Goal: Information Seeking & Learning: Learn about a topic

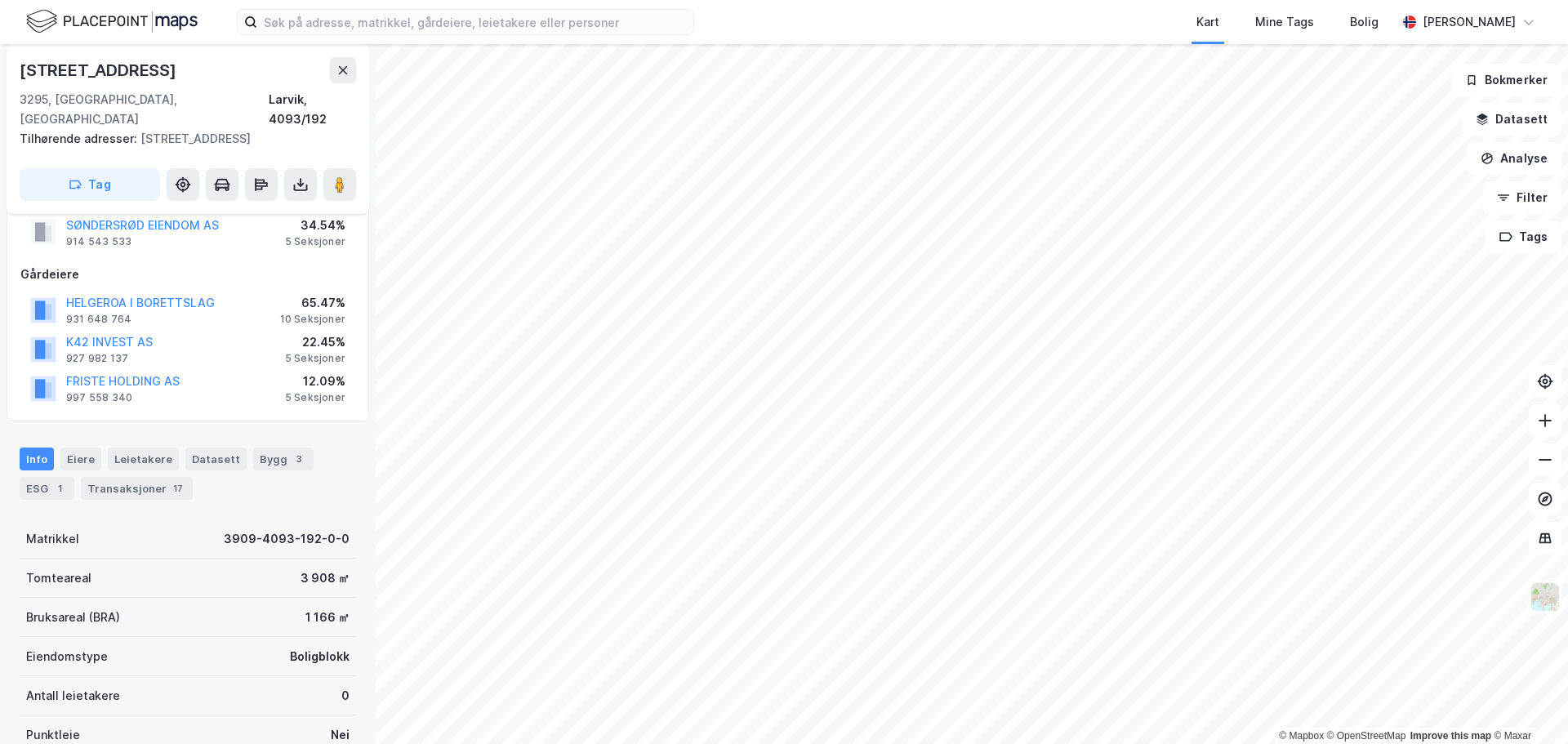
scroll to position [6, 0]
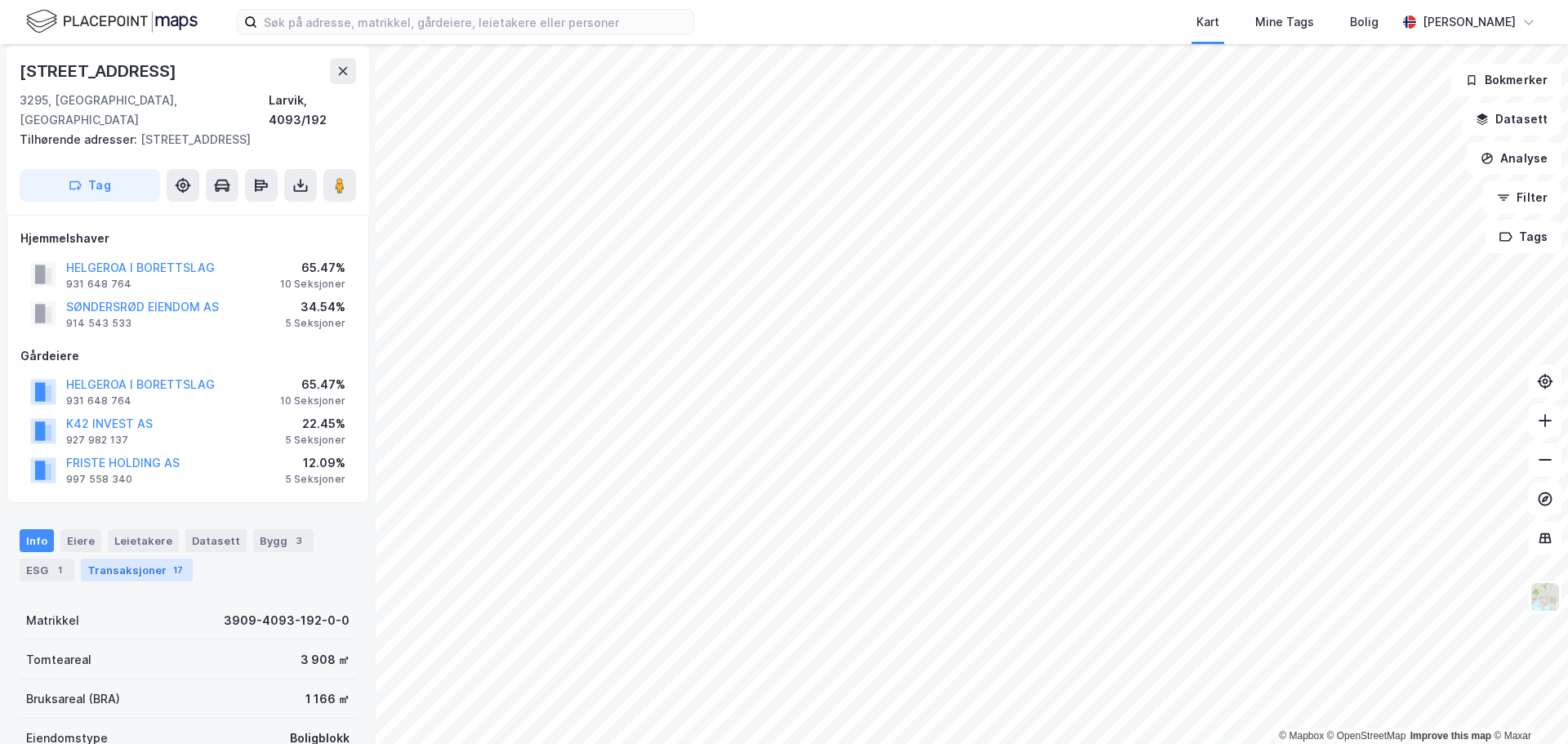
click at [130, 558] on div "Transaksjoner 17" at bounding box center [136, 569] width 112 height 23
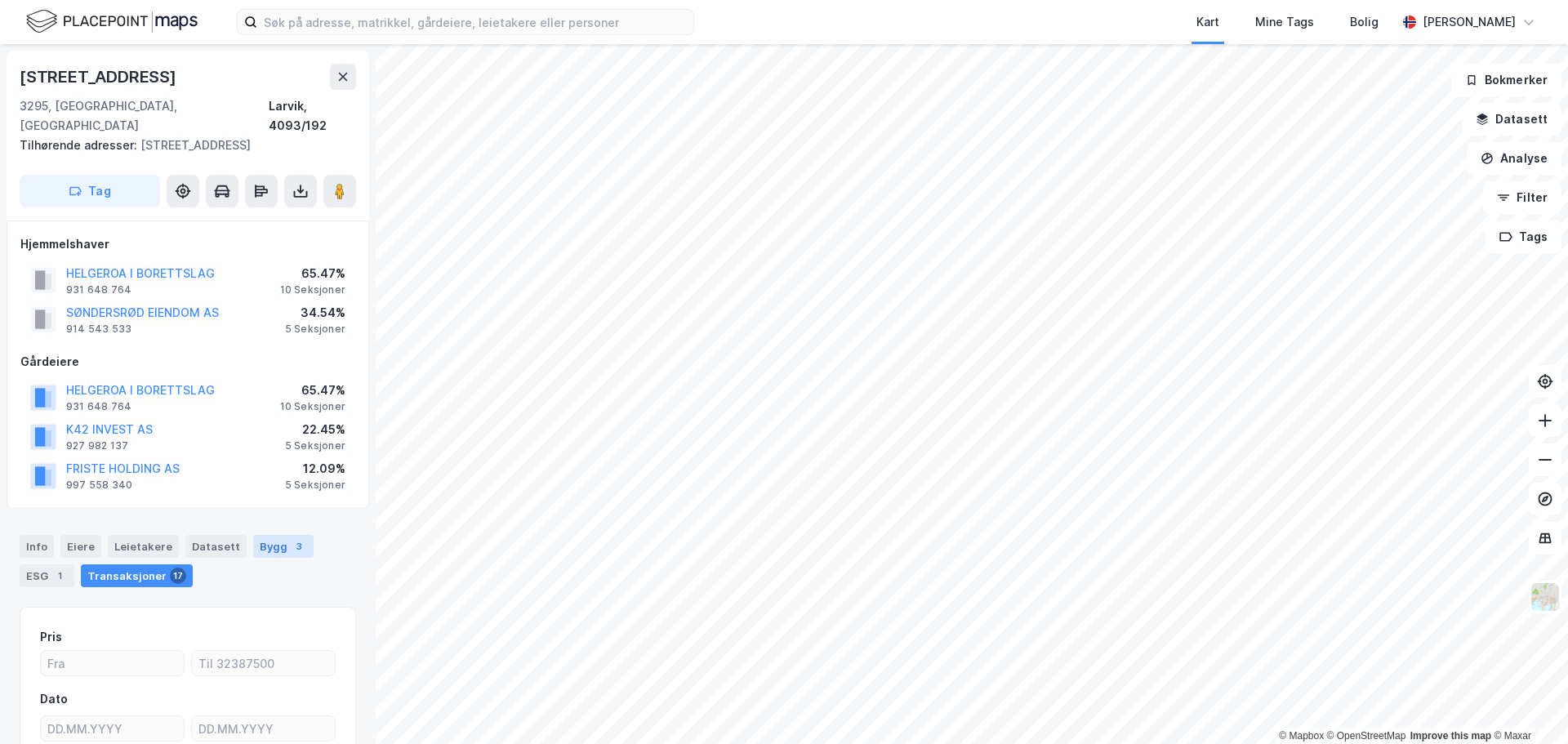
click at [253, 535] on div "Bygg 3" at bounding box center [283, 545] width 60 height 23
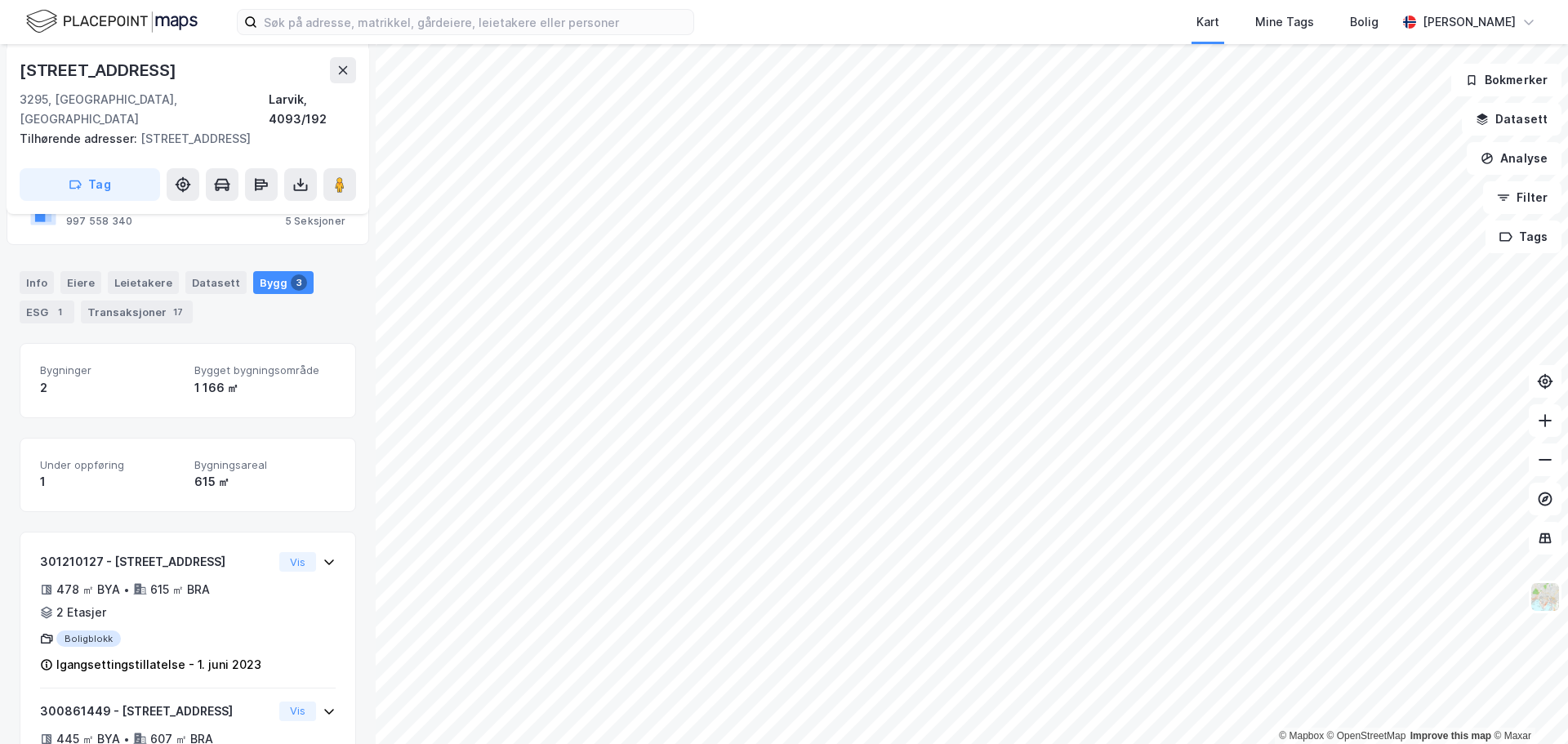
scroll to position [225, 0]
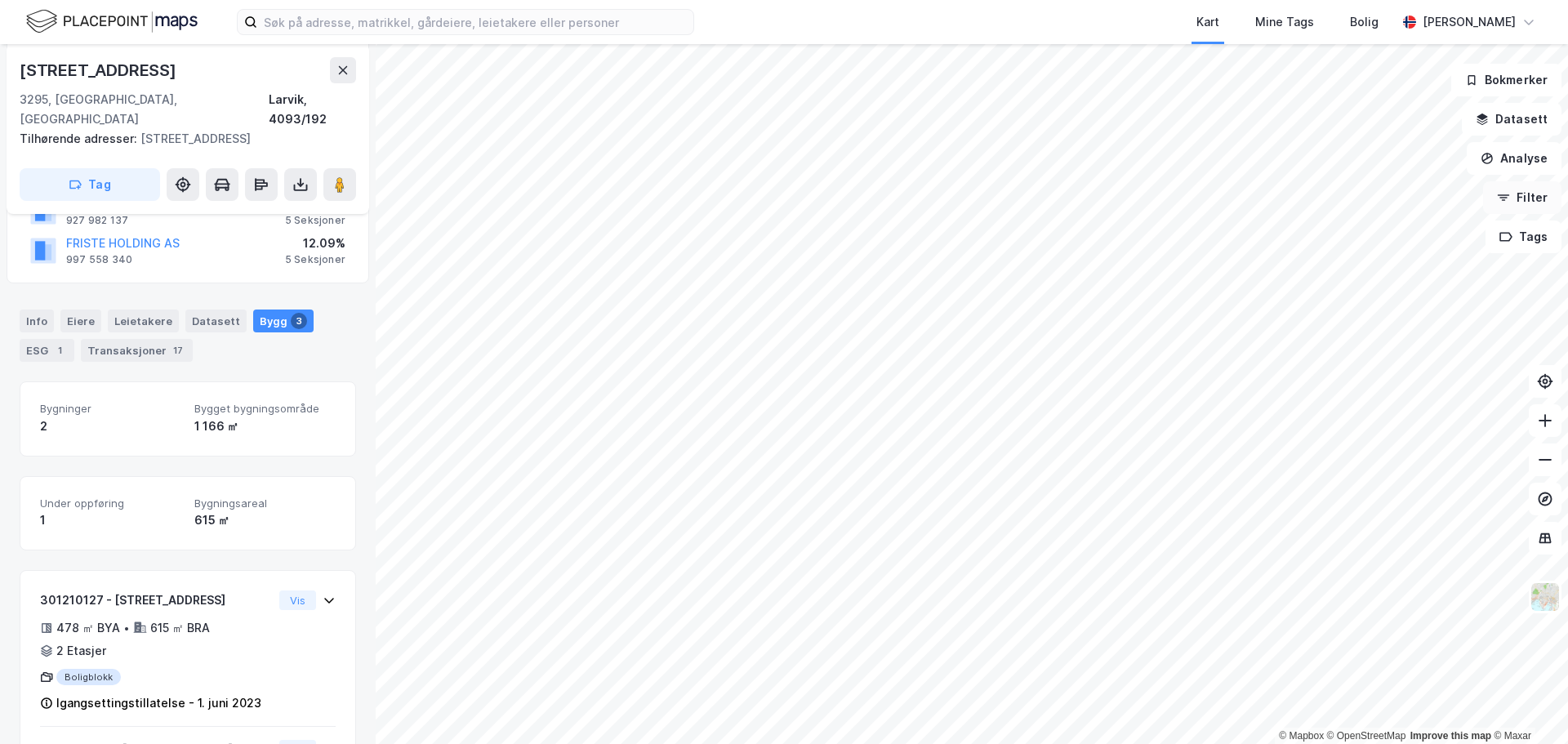
click at [1511, 195] on icon "button" at bounding box center [1504, 196] width 12 height 2
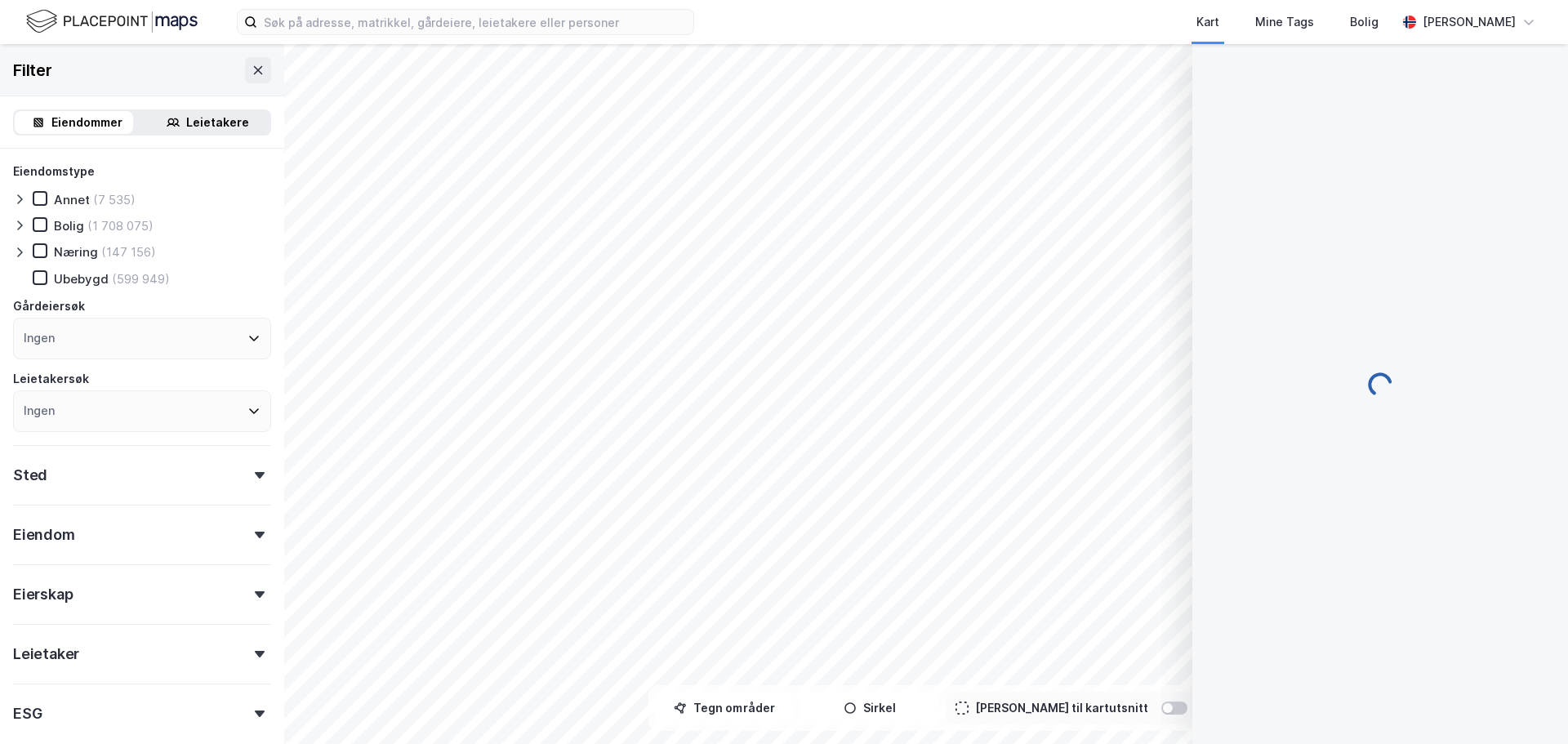
scroll to position [225, 0]
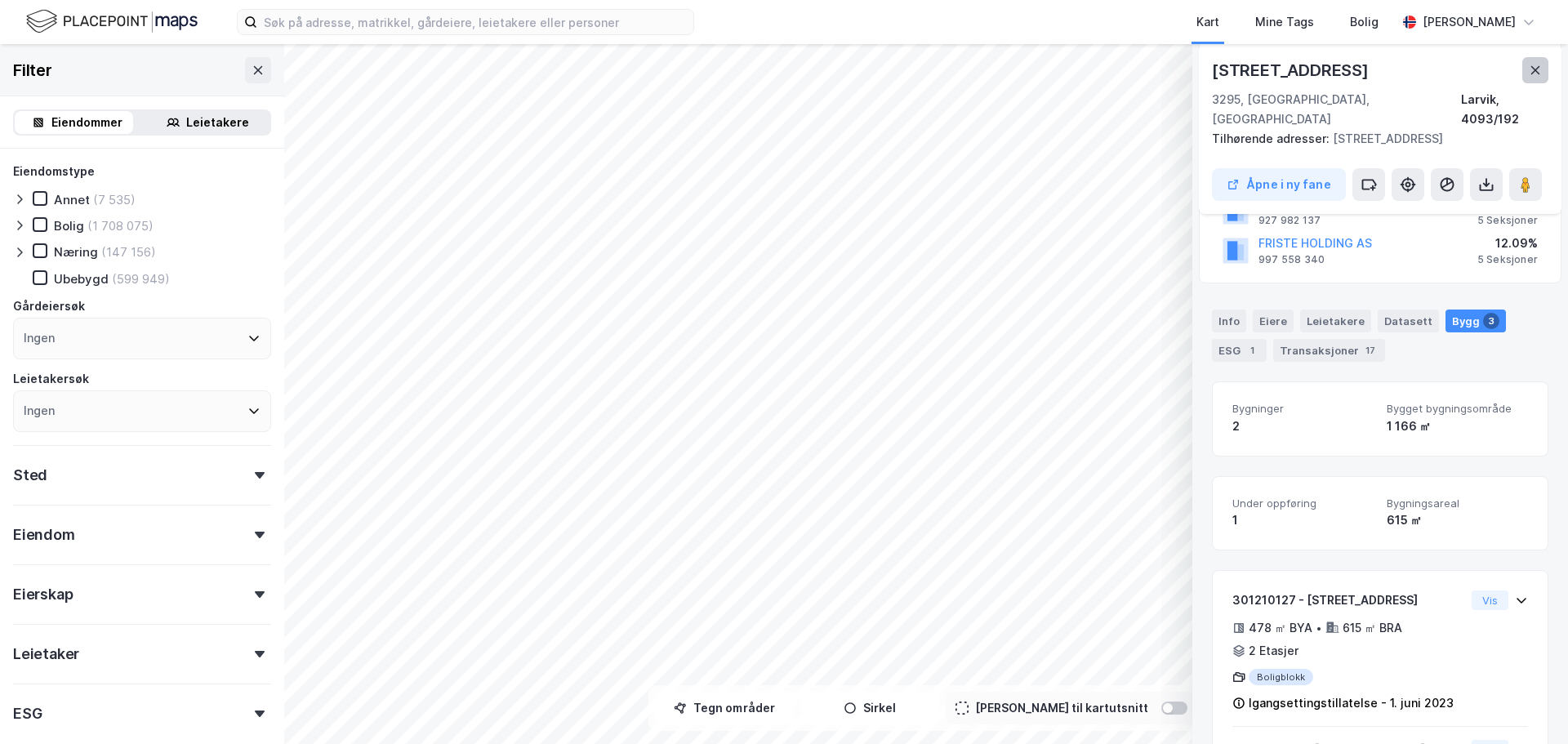
click at [1537, 68] on icon at bounding box center [1535, 70] width 9 height 8
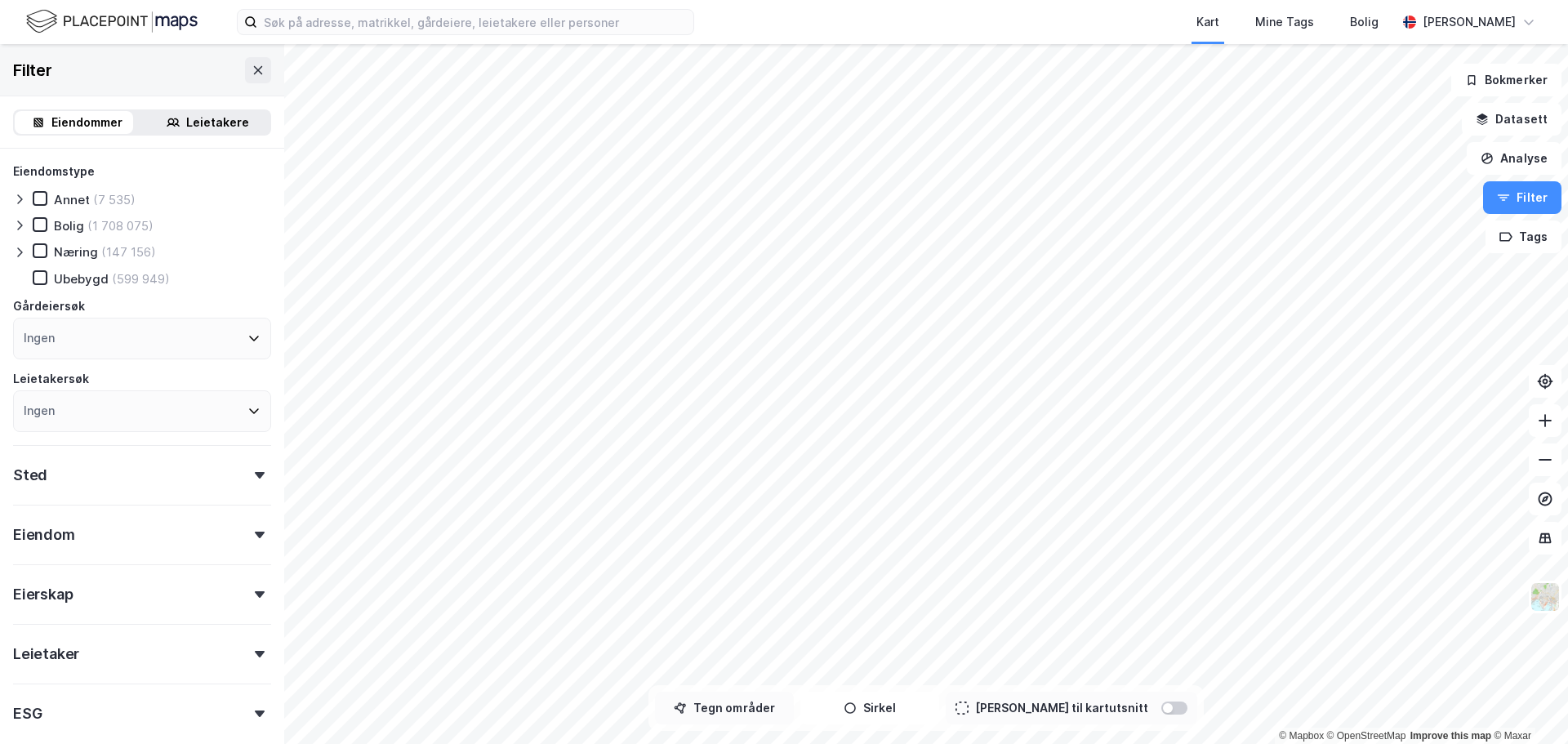
click at [749, 712] on button "Tegn områder" at bounding box center [725, 707] width 138 height 33
click at [648, 405] on div "6,5m" at bounding box center [653, 407] width 47 height 41
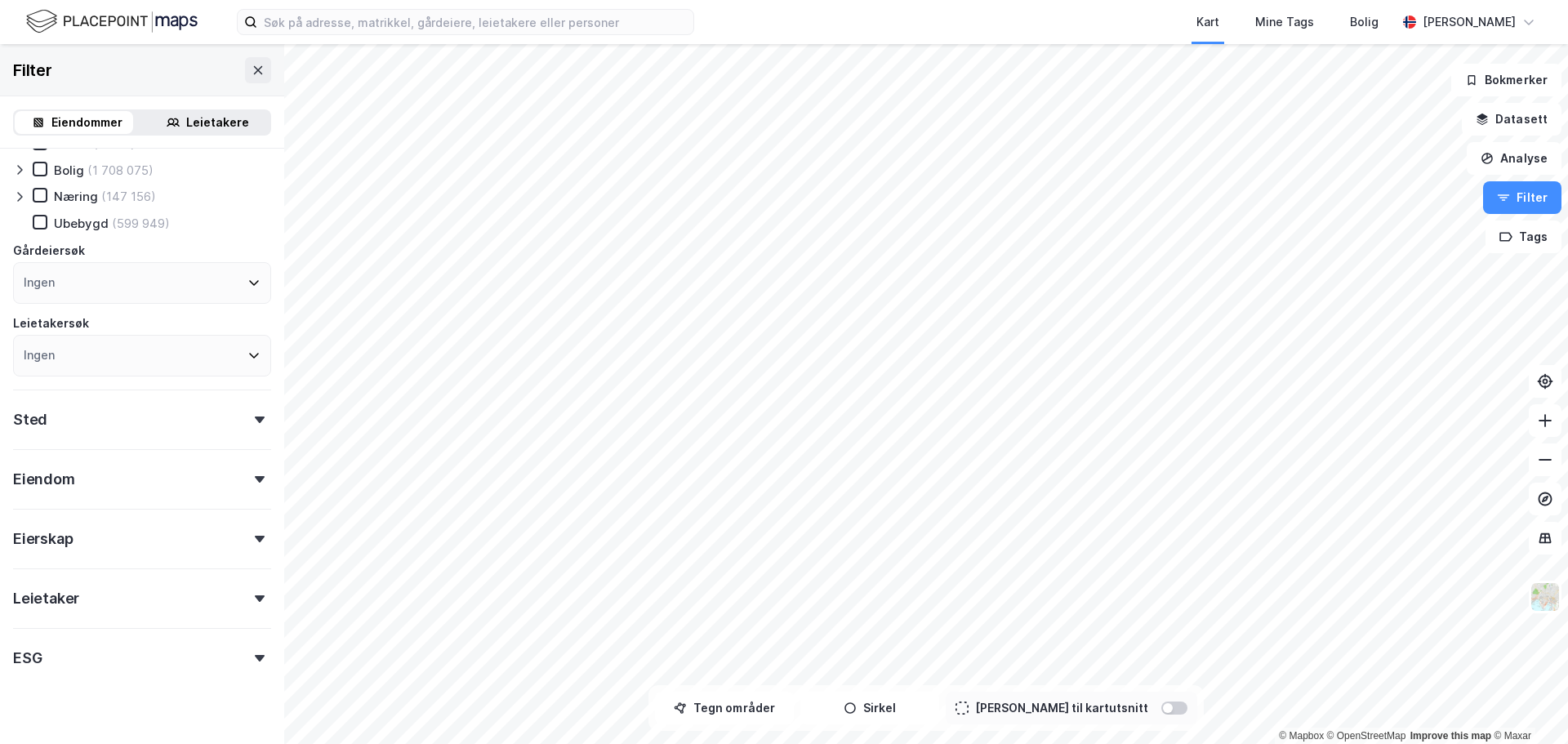
scroll to position [81, 0]
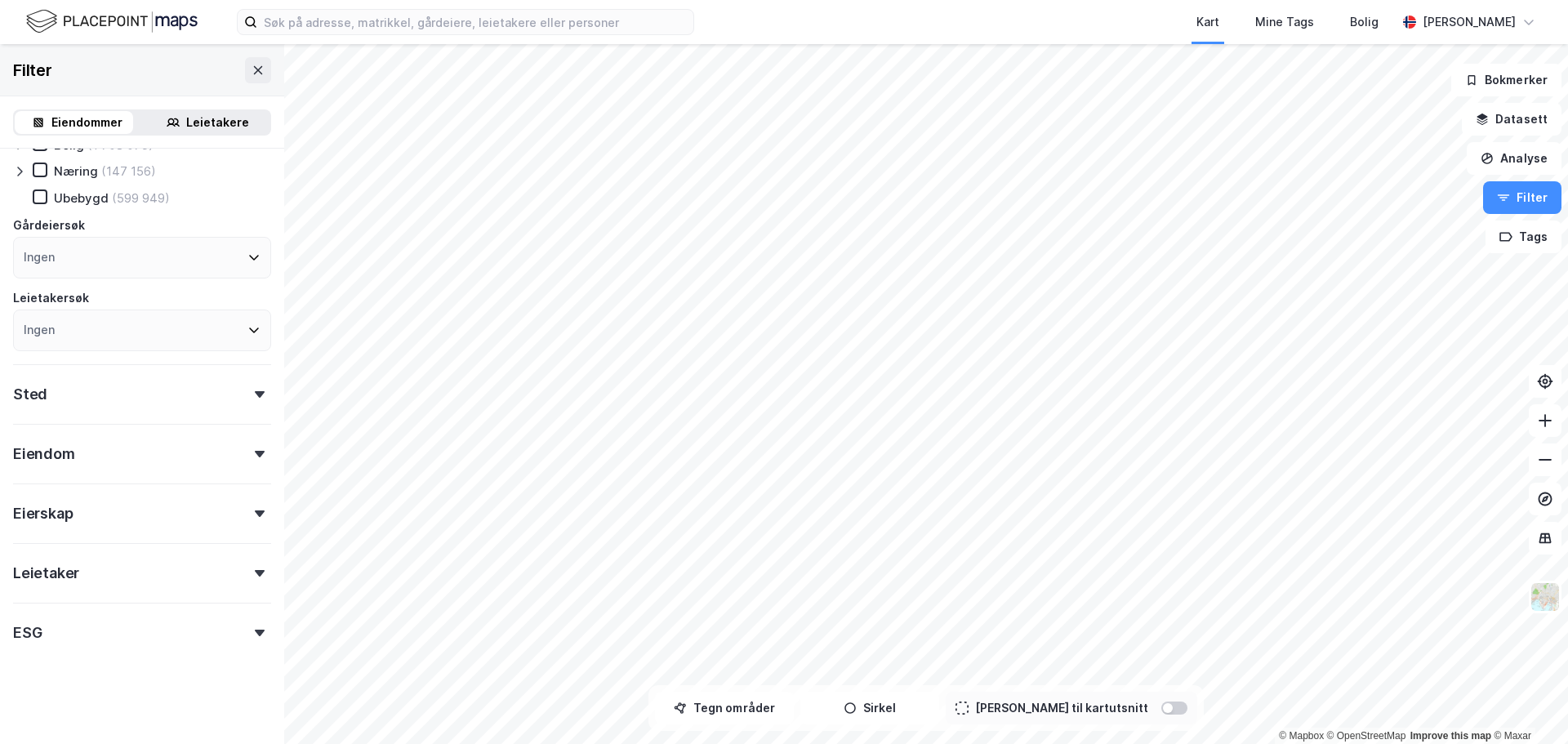
click at [255, 633] on icon at bounding box center [260, 632] width 10 height 7
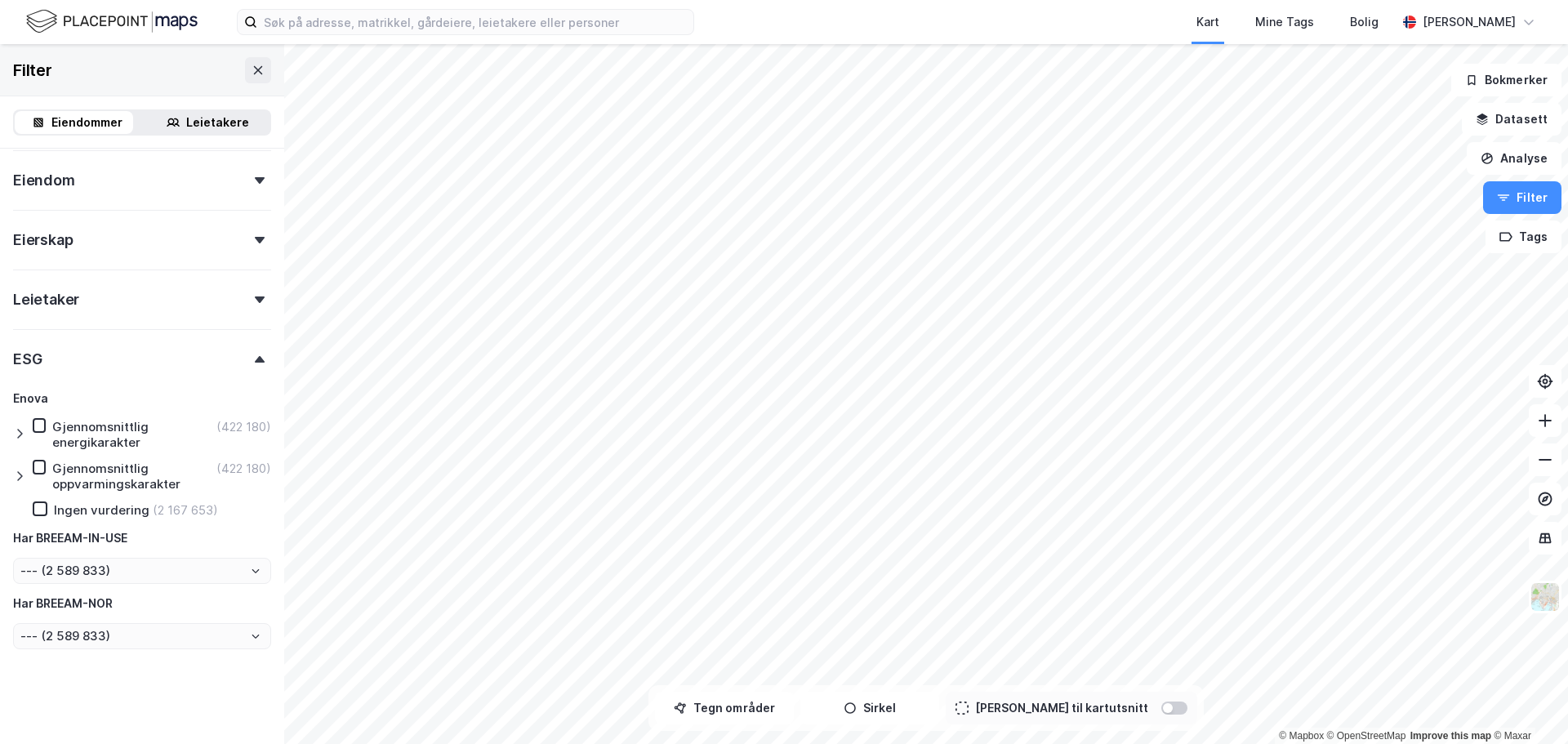
scroll to position [28, 0]
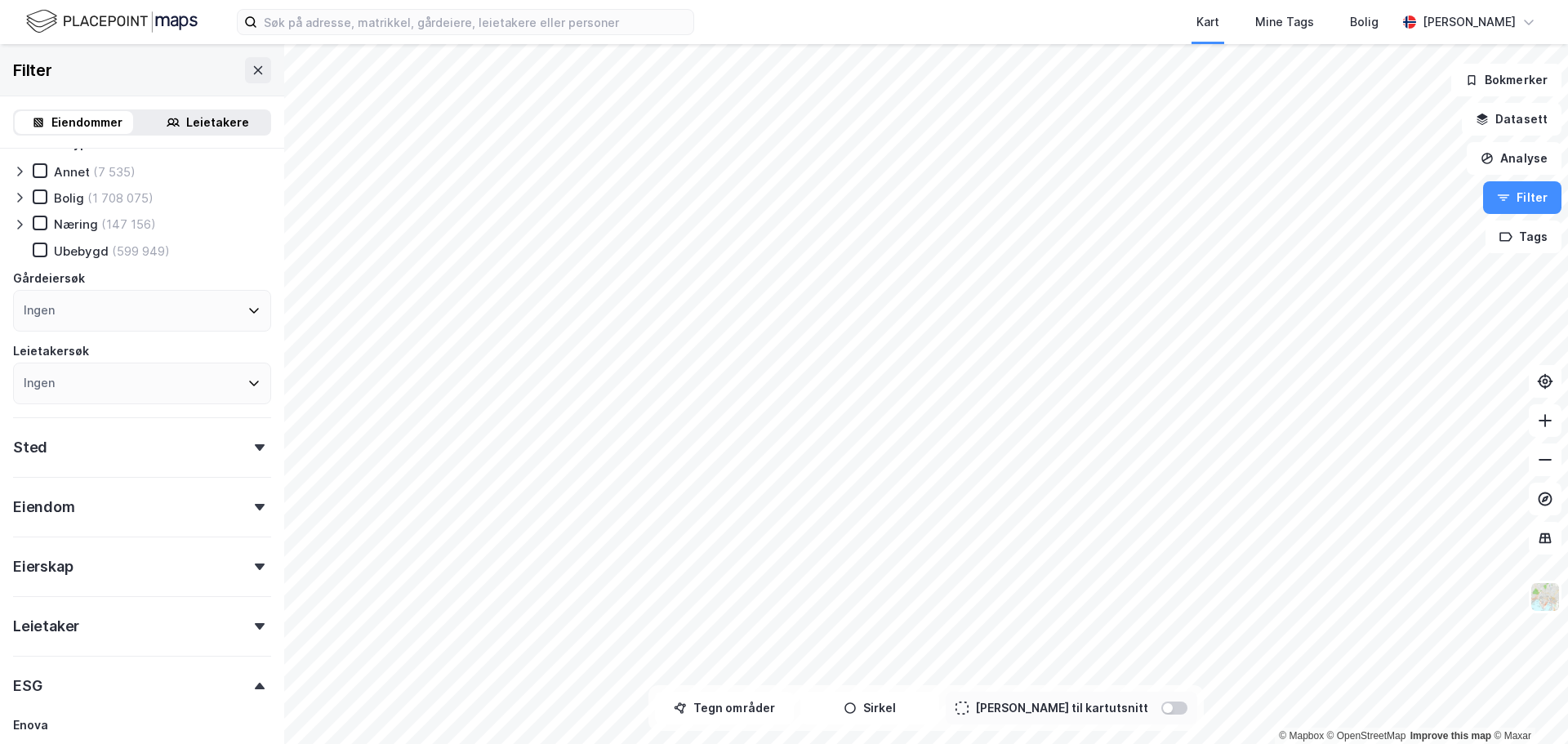
click at [248, 449] on div at bounding box center [259, 448] width 23 height 7
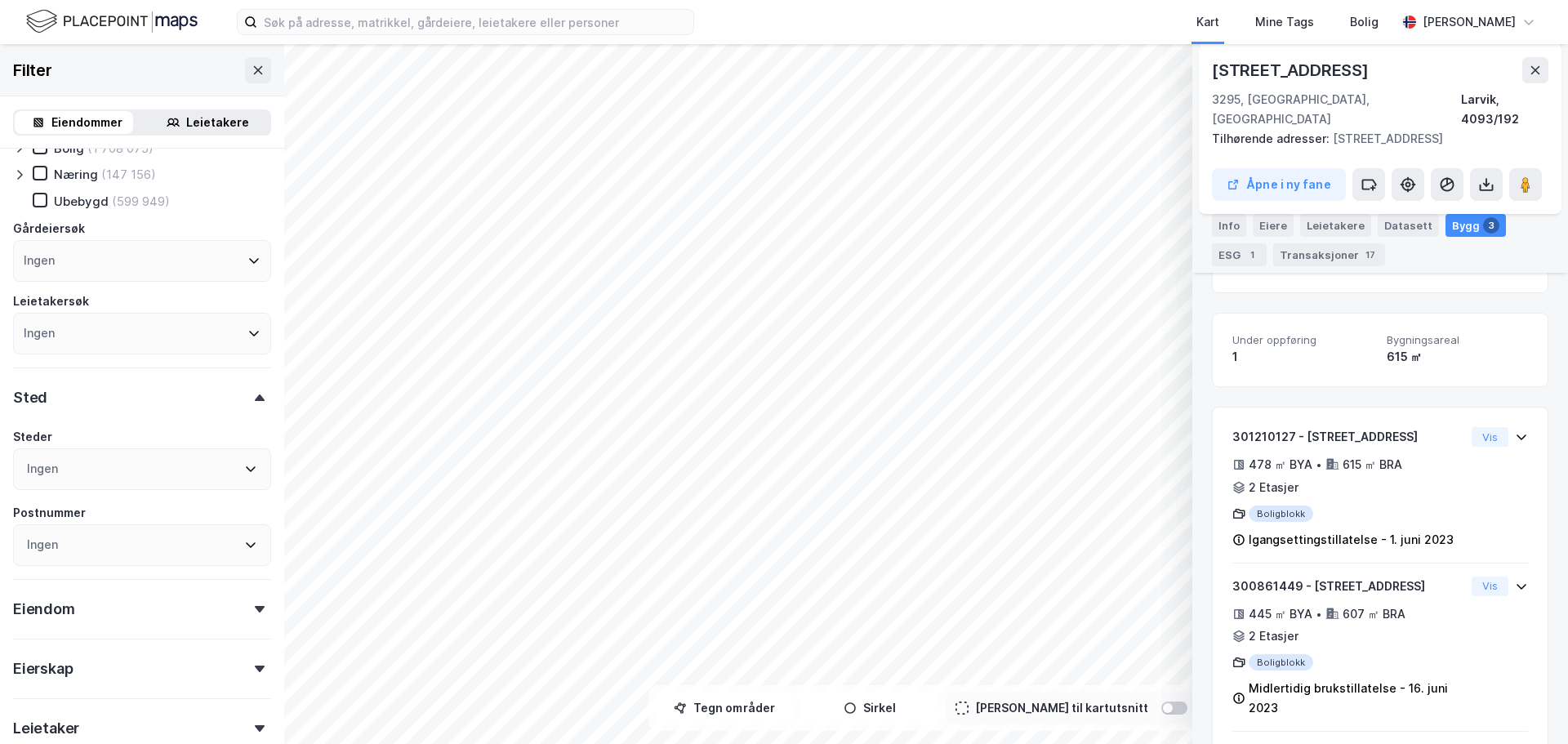
scroll to position [0, 0]
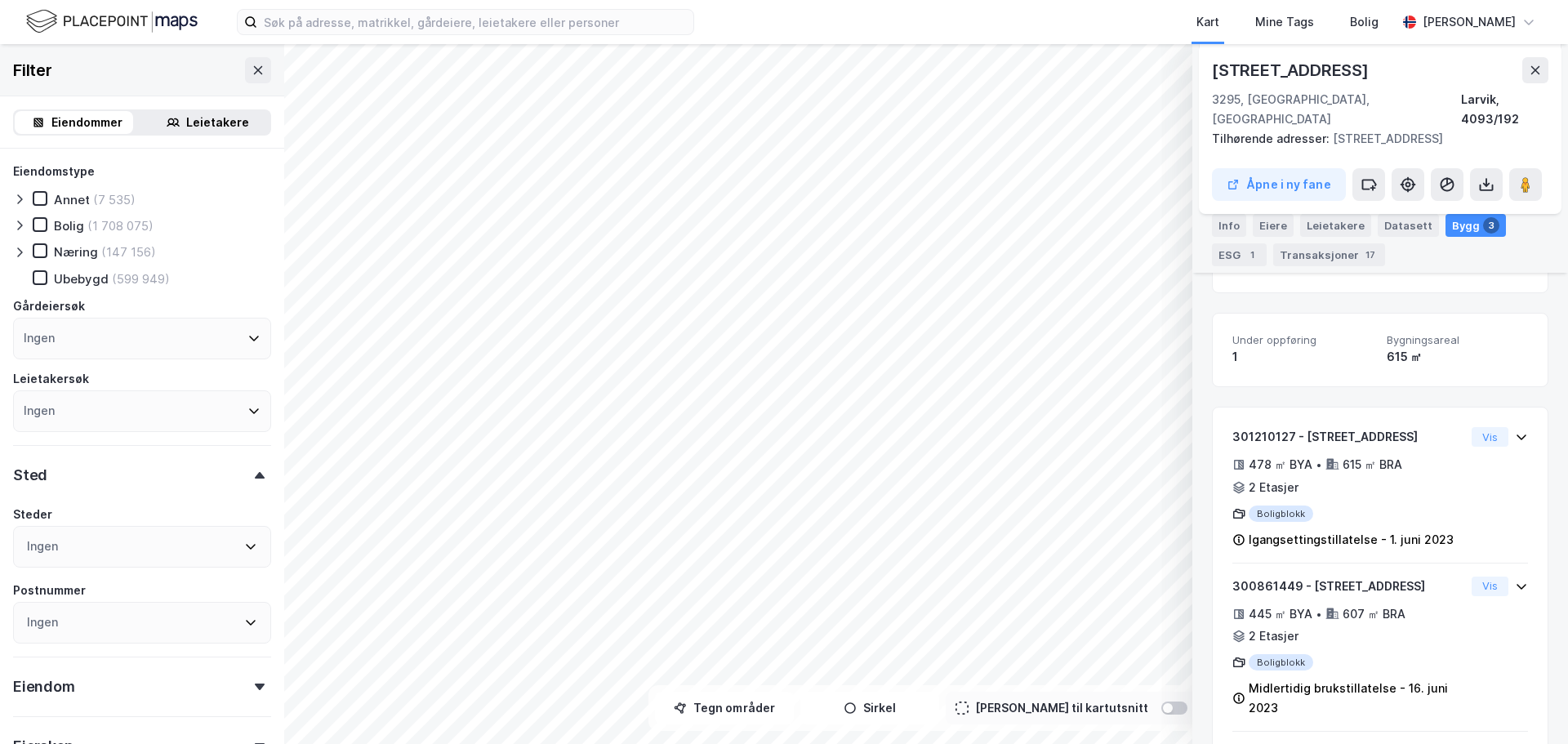
click at [21, 253] on icon at bounding box center [19, 252] width 5 height 10
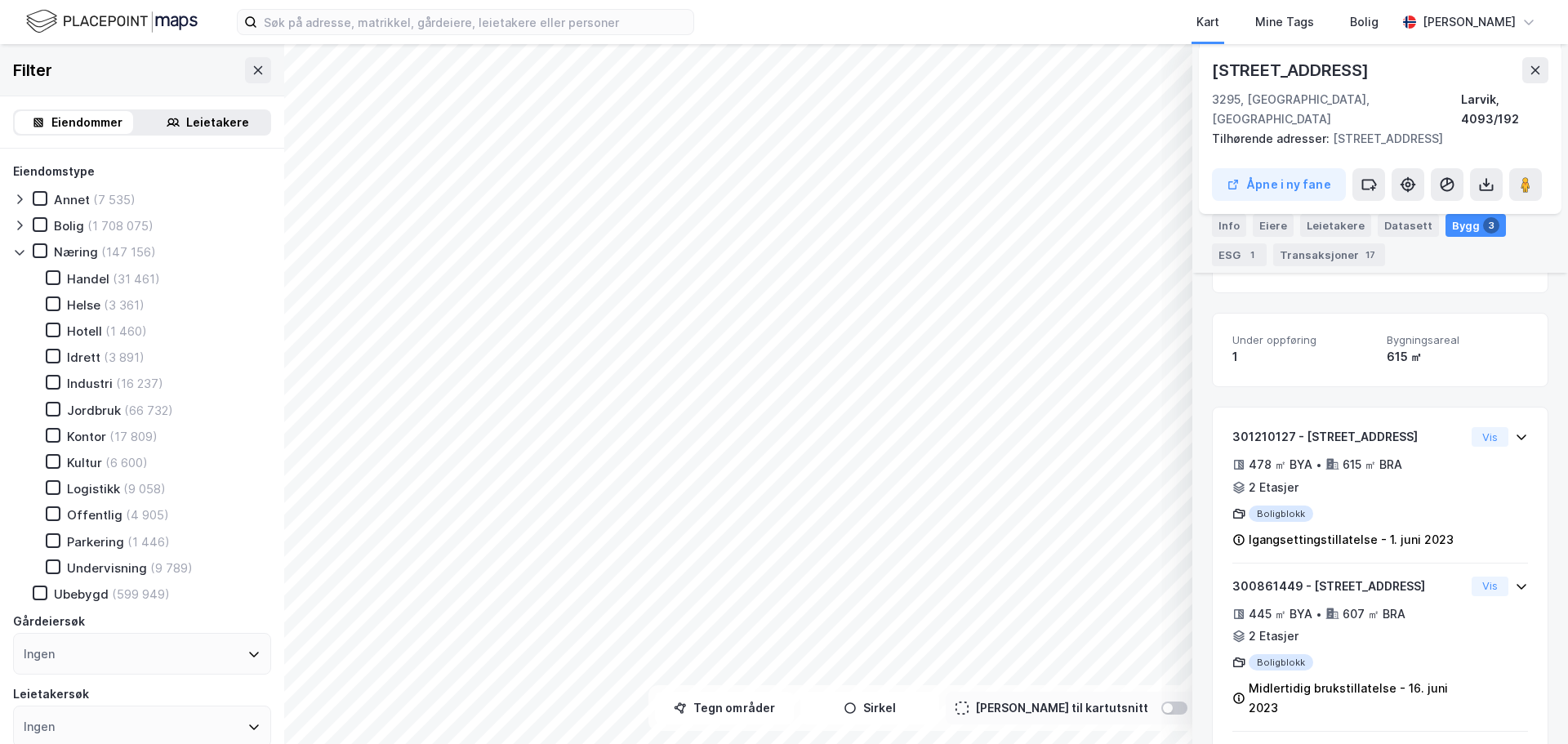
click at [24, 251] on icon at bounding box center [19, 253] width 9 height 6
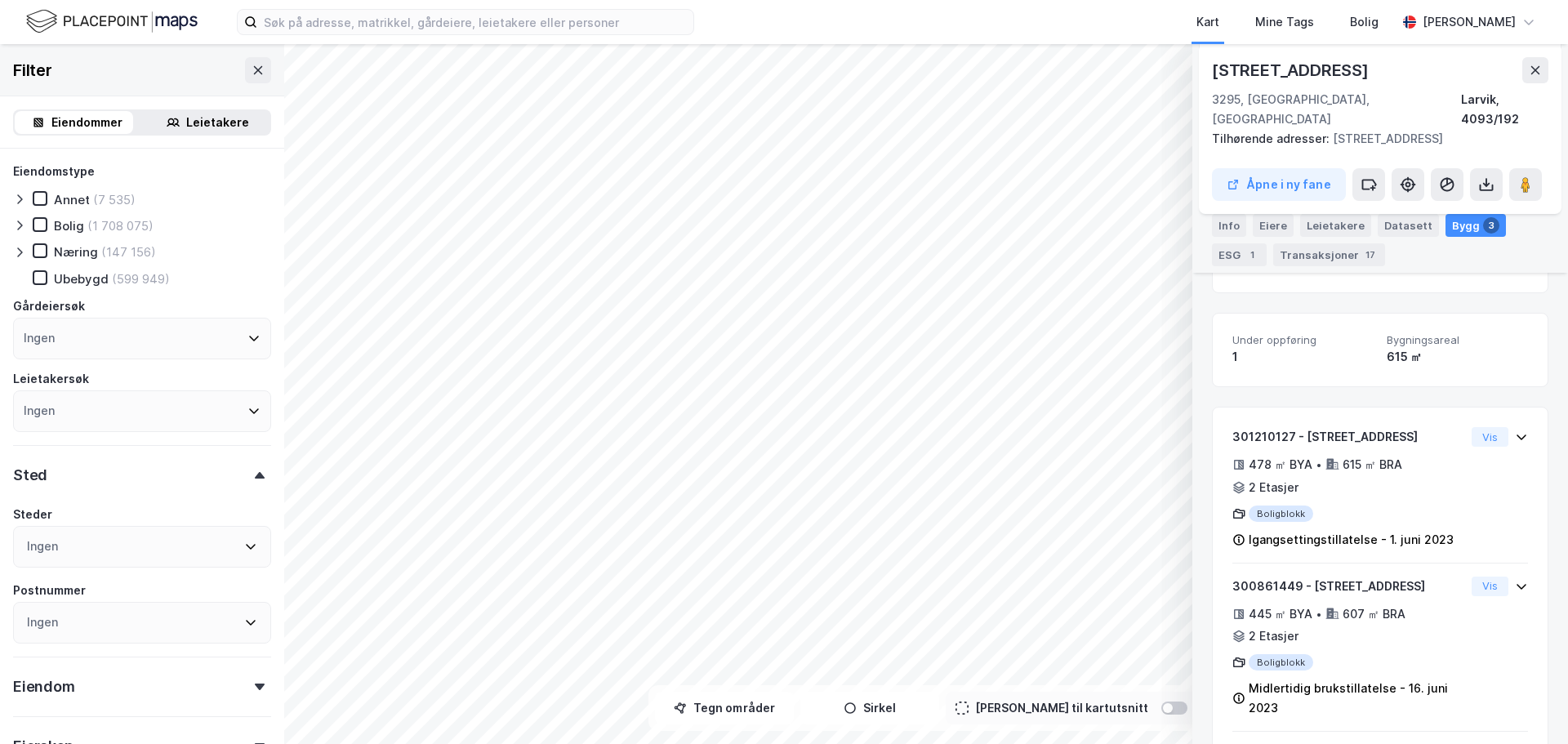
click at [63, 118] on div "Eiendommer" at bounding box center [87, 123] width 71 height 20
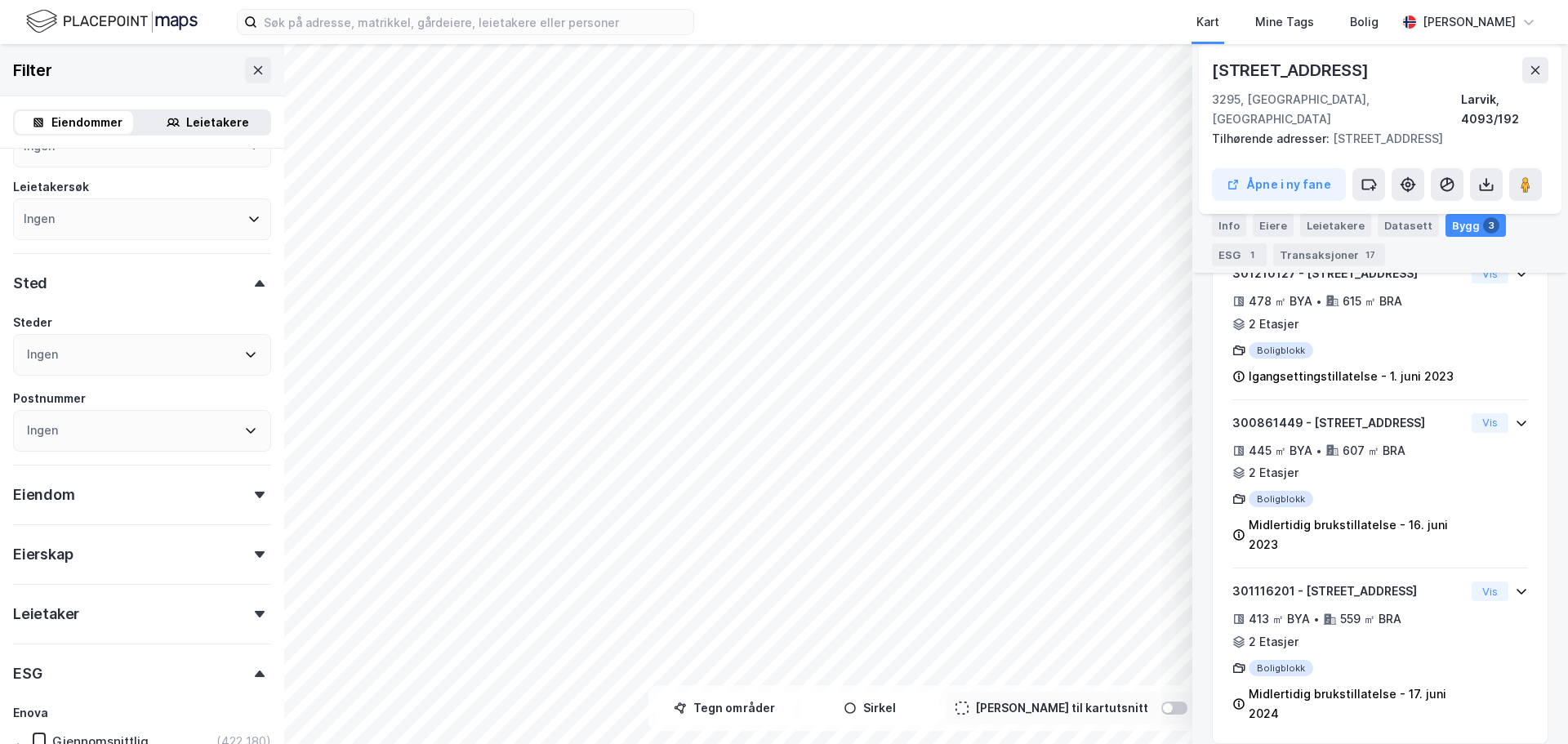
scroll to position [180, 0]
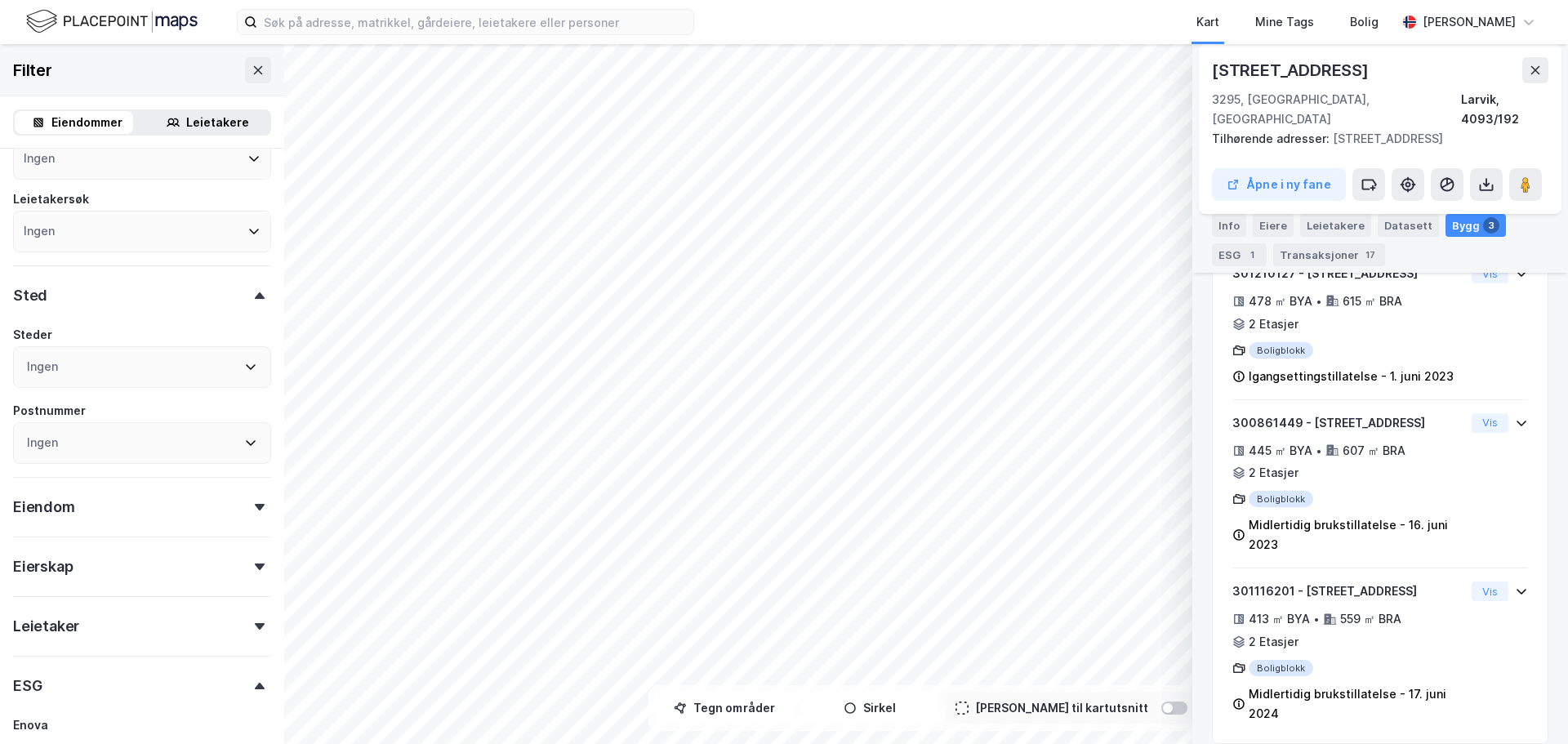
click at [255, 566] on icon at bounding box center [260, 566] width 10 height 7
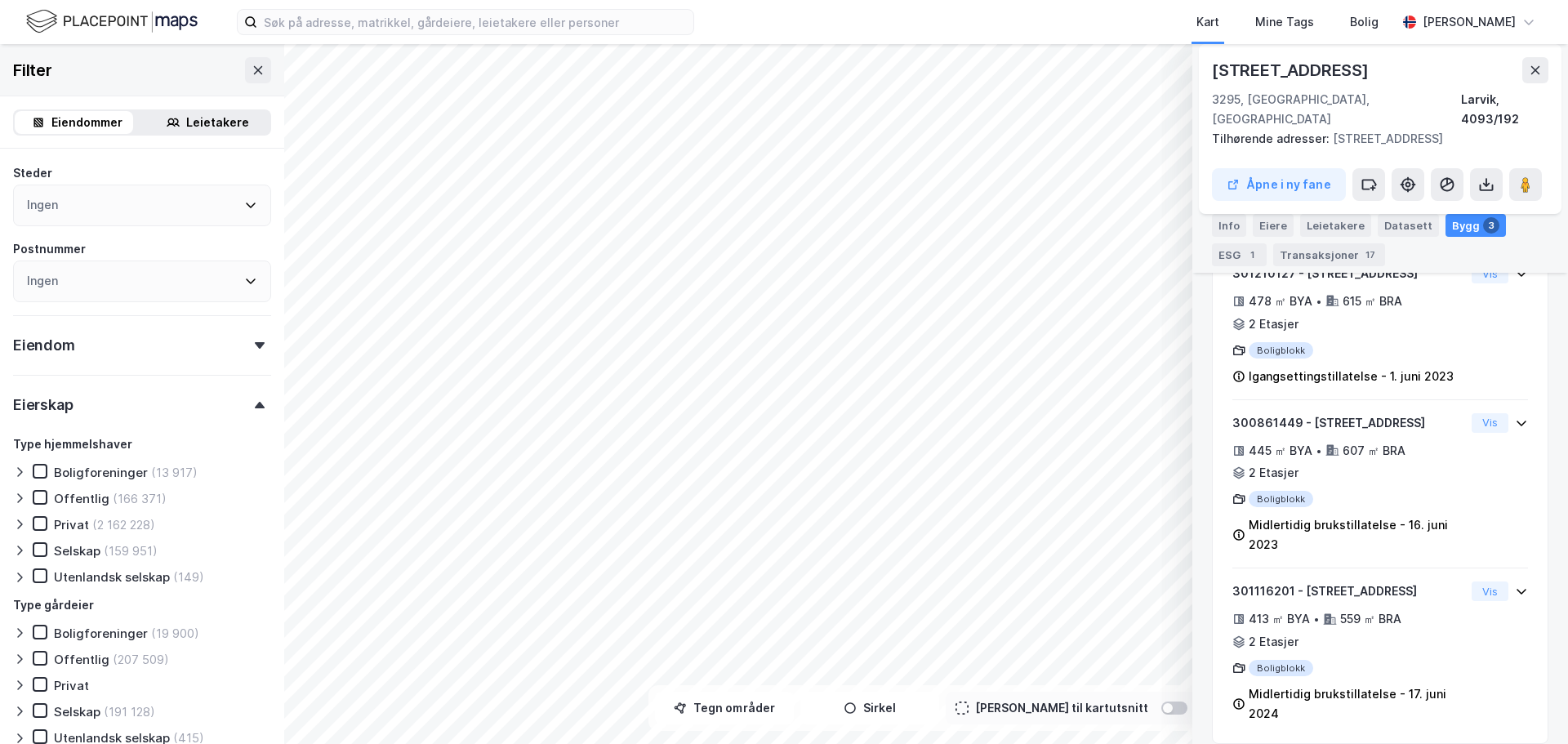
scroll to position [0, 0]
